Goal: Transaction & Acquisition: Subscribe to service/newsletter

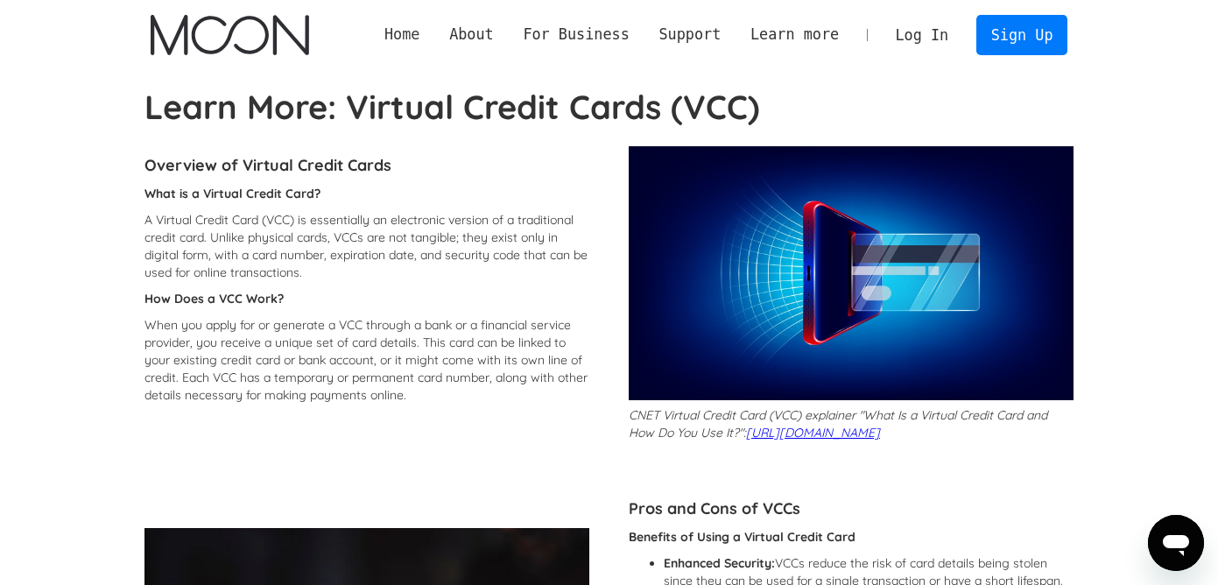
click at [406, 32] on link "Home" at bounding box center [402, 35] width 65 height 22
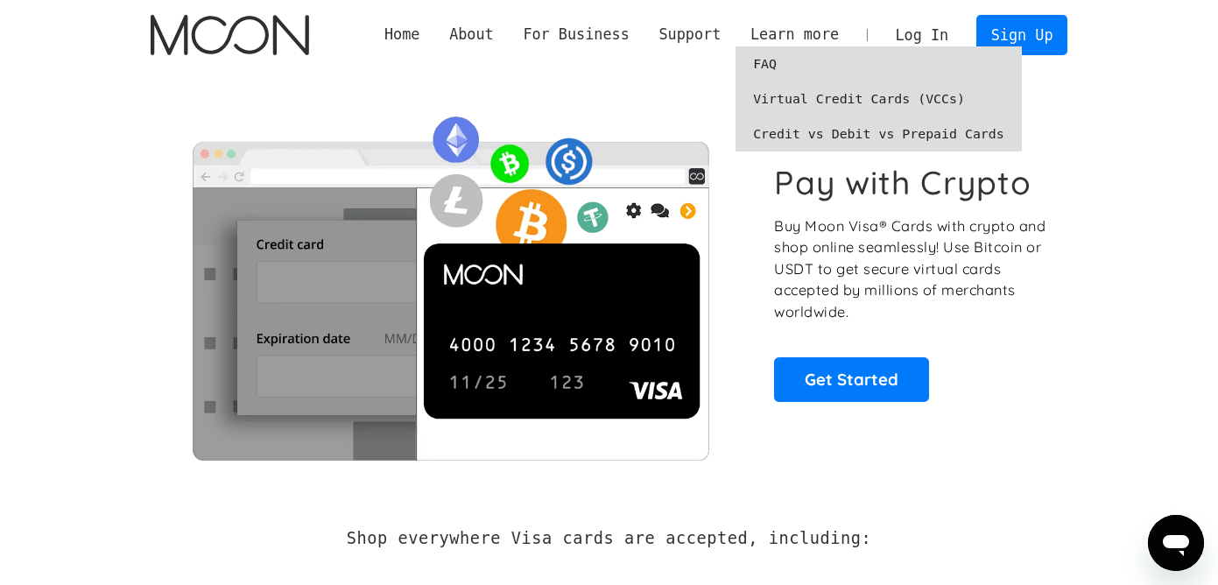
click at [772, 64] on link "FAQ" at bounding box center [879, 63] width 286 height 35
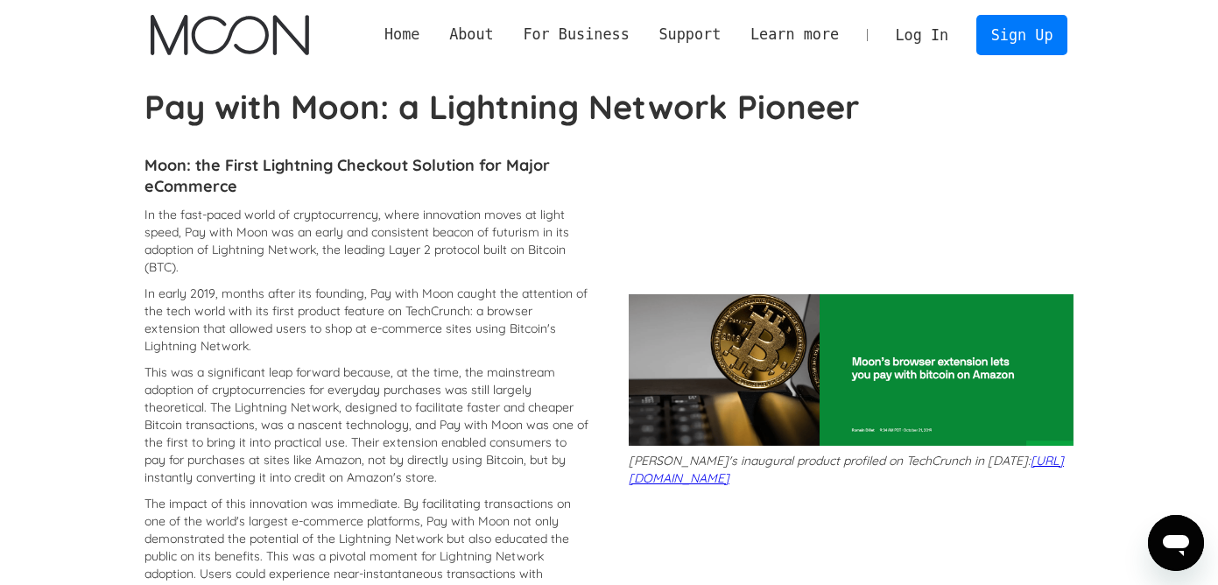
click at [412, 37] on link "Home" at bounding box center [402, 35] width 65 height 22
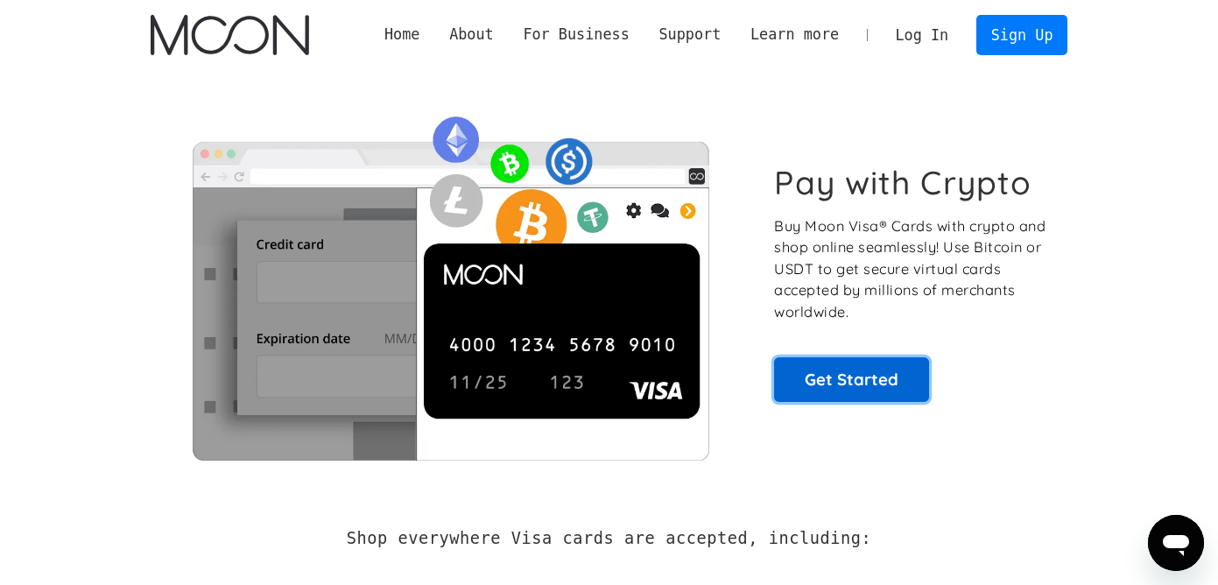
click at [879, 390] on link "Get Started" at bounding box center [851, 379] width 155 height 44
